Goal: Information Seeking & Learning: Find specific fact

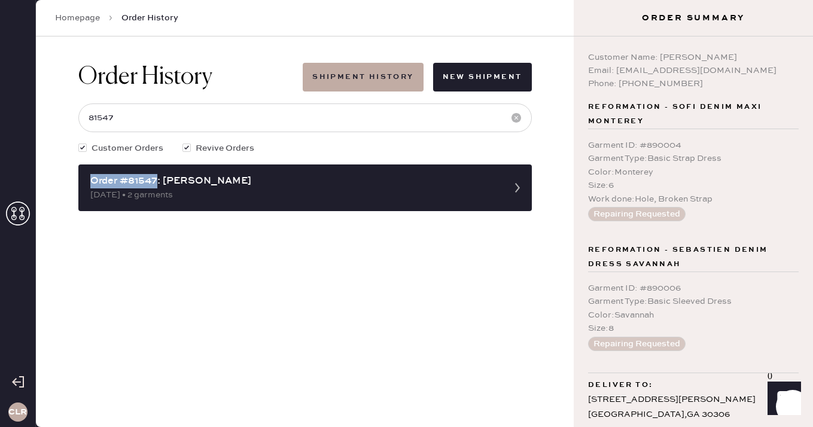
click at [14, 203] on icon at bounding box center [18, 214] width 24 height 24
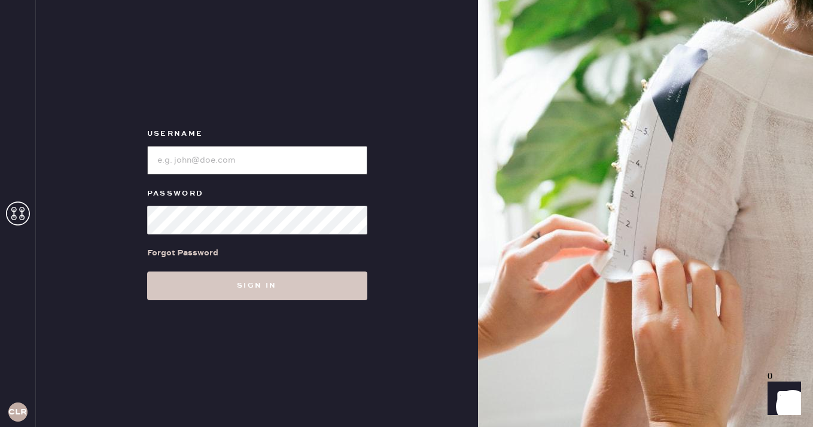
type input "[EMAIL_ADDRESS][DOMAIN_NAME]"
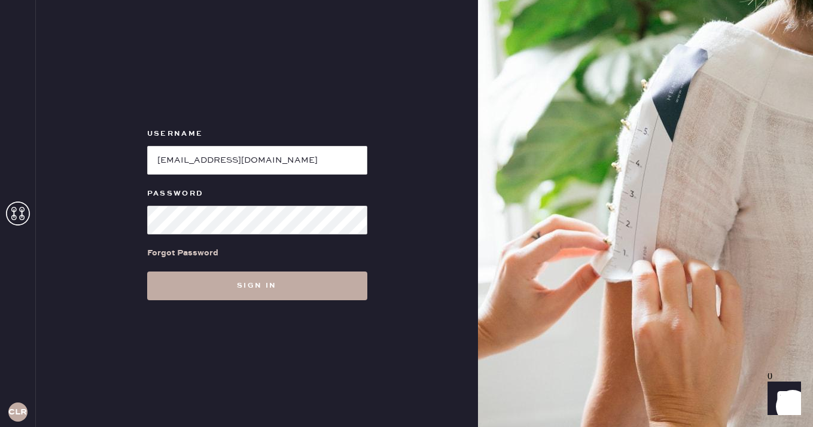
click at [248, 284] on button "Sign in" at bounding box center [257, 286] width 220 height 29
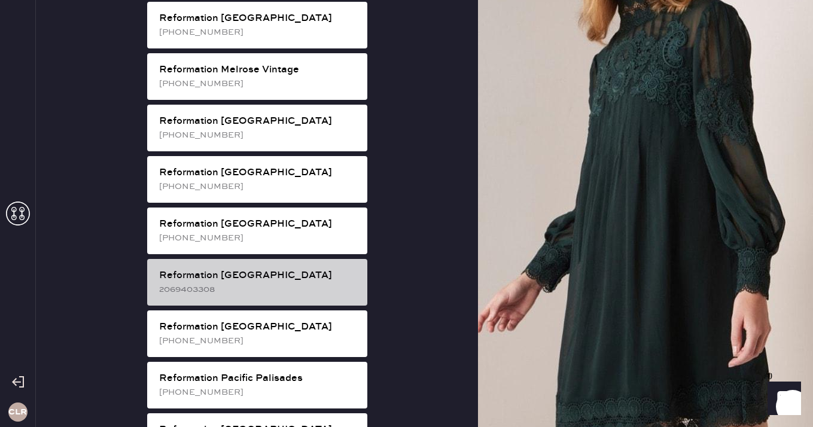
scroll to position [1393, 0]
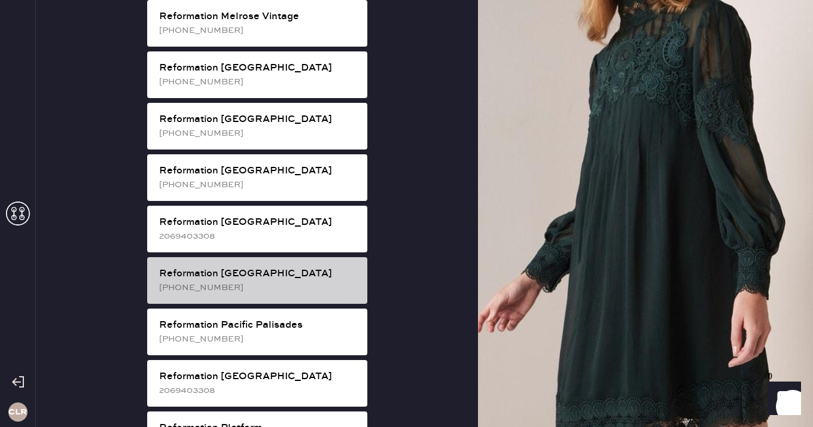
click at [306, 281] on div "[PHONE_NUMBER]" at bounding box center [258, 287] width 199 height 13
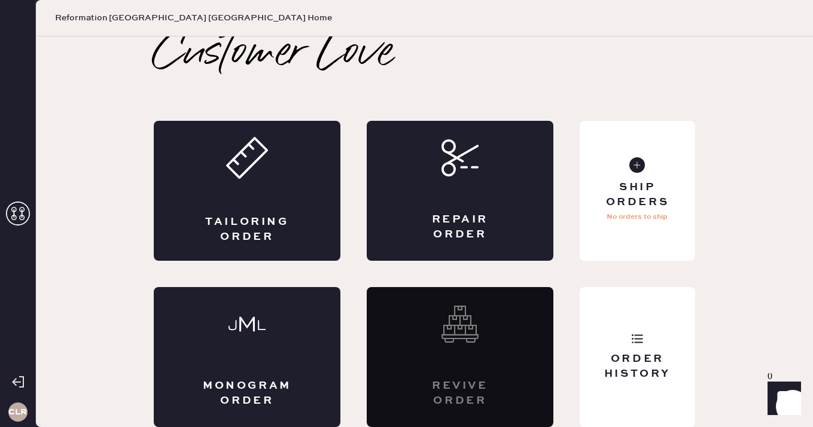
scroll to position [7, 0]
click at [643, 379] on div "Order History" at bounding box center [638, 367] width 96 height 30
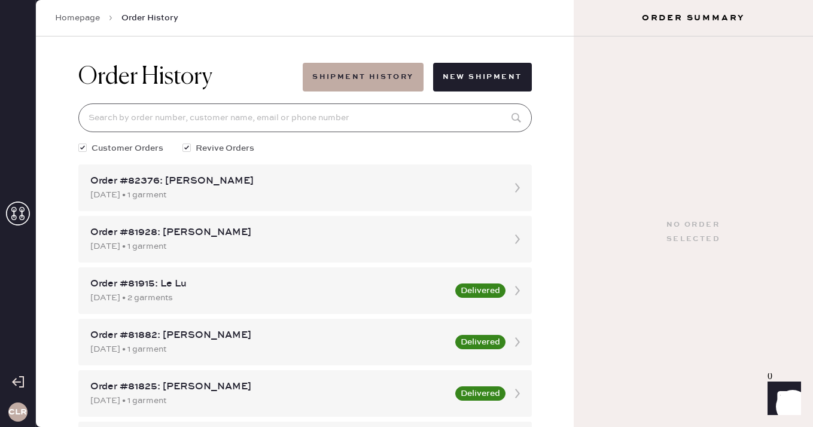
click at [306, 127] on input at bounding box center [305, 118] width 454 height 29
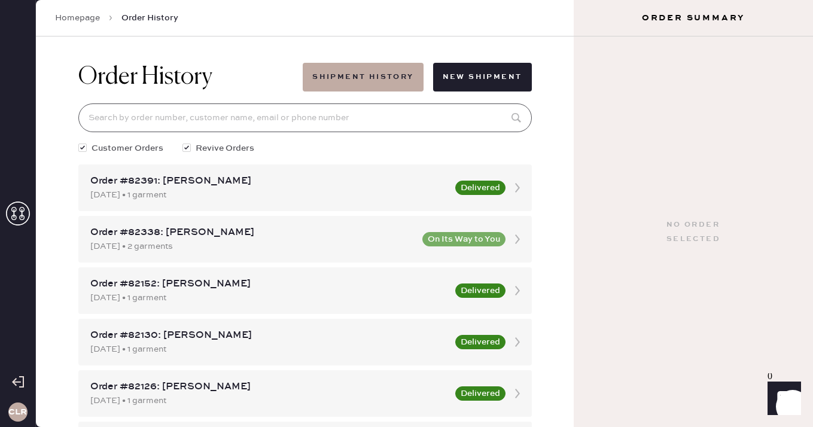
paste input "82338"
type input "82338"
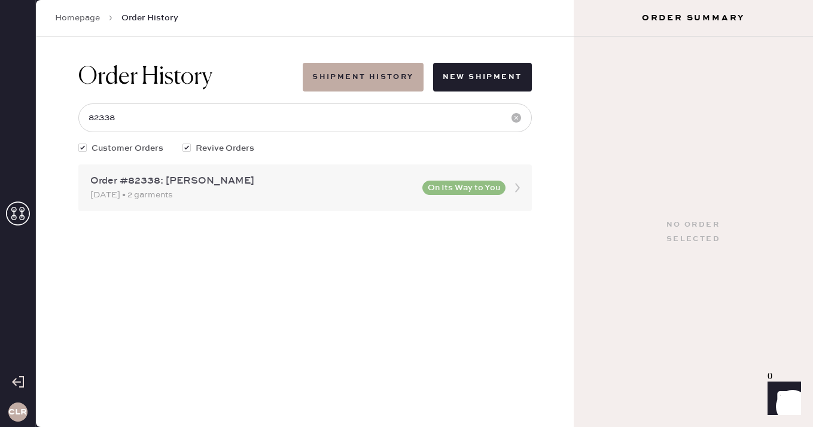
click at [256, 202] on div "Order #82338: [PERSON_NAME] [DATE] • 2 garments On Its Way to You" at bounding box center [305, 188] width 454 height 47
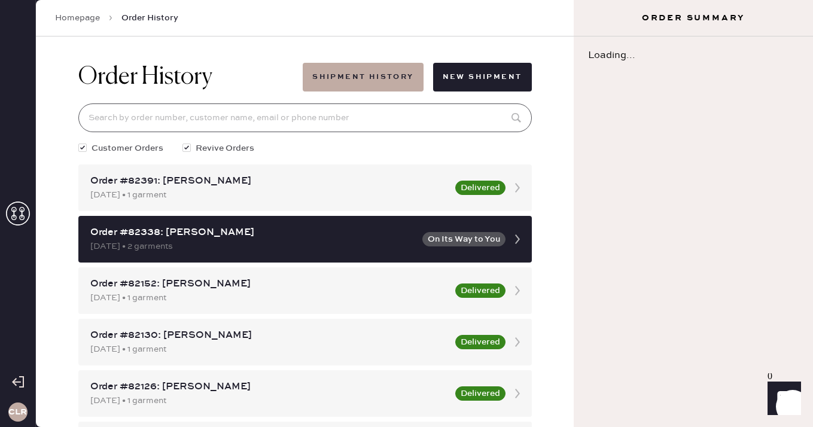
click at [233, 132] on input at bounding box center [305, 118] width 454 height 29
paste input "82338"
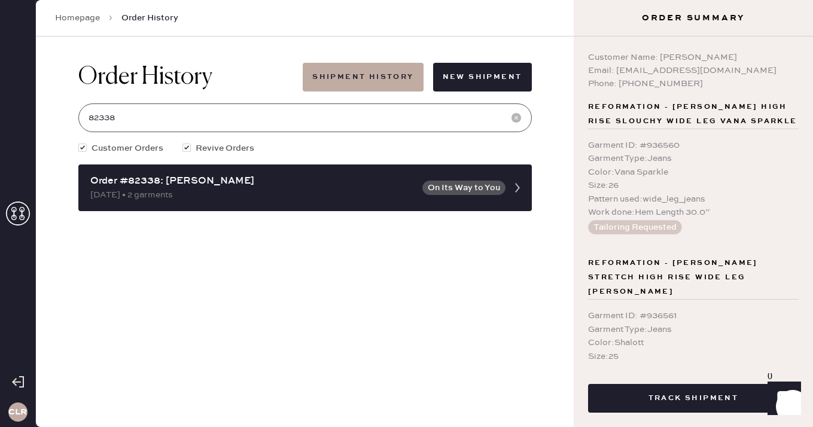
type input "82338"
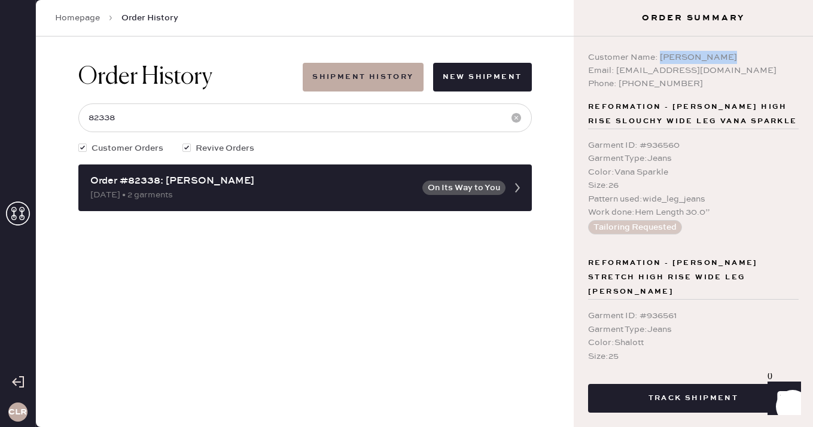
drag, startPoint x: 661, startPoint y: 58, endPoint x: 758, endPoint y: 62, distance: 97.6
click at [758, 62] on div "Customer Name: [PERSON_NAME]" at bounding box center [693, 57] width 211 height 13
copy div "[PERSON_NAME]"
drag, startPoint x: 615, startPoint y: 69, endPoint x: 715, endPoint y: 76, distance: 99.6
click at [715, 76] on div "Email: [EMAIL_ADDRESS][DOMAIN_NAME]" at bounding box center [693, 70] width 211 height 13
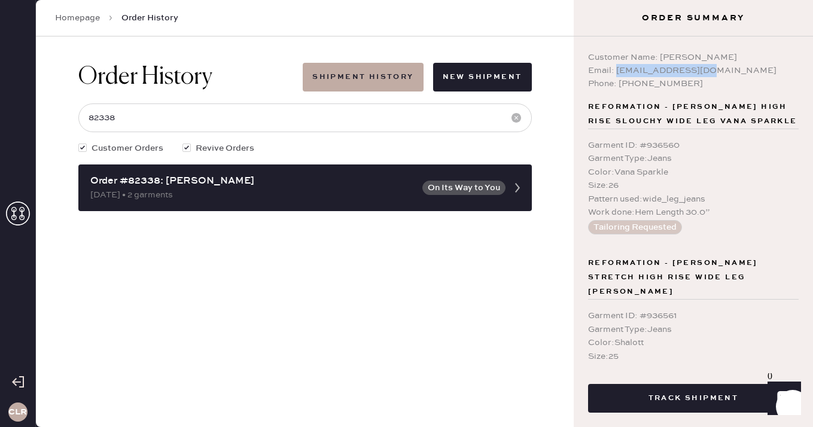
copy div "[EMAIL_ADDRESS][DOMAIN_NAME]"
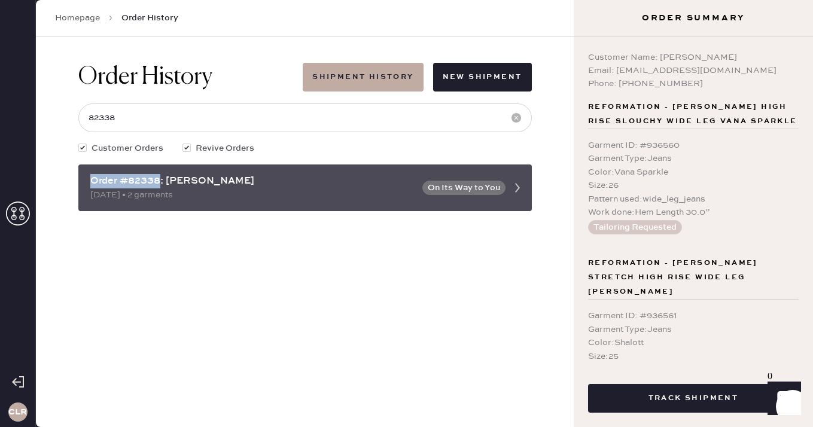
drag, startPoint x: 160, startPoint y: 183, endPoint x: 91, endPoint y: 181, distance: 68.9
click at [91, 181] on div "Order #82338: [PERSON_NAME]" at bounding box center [252, 181] width 325 height 14
copy div "Order #82338"
